Goal: Task Accomplishment & Management: Complete application form

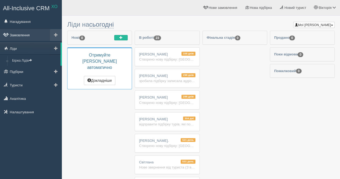
click at [4, 36] on span at bounding box center [6, 35] width 4 height 4
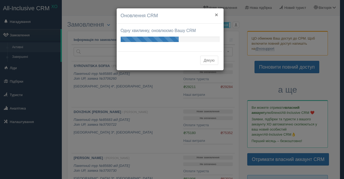
click at [218, 15] on button "×" at bounding box center [216, 15] width 3 height 6
click at [216, 14] on button "×" at bounding box center [216, 15] width 3 height 6
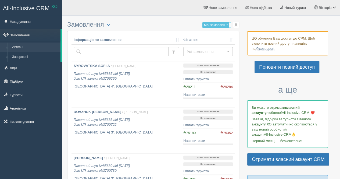
drag, startPoint x: 12, startPoint y: 80, endPoint x: 69, endPoint y: 68, distance: 58.8
click at [12, 80] on link "Підбірки" at bounding box center [31, 81] width 62 height 12
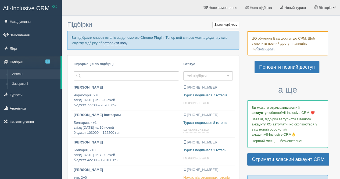
click at [119, 43] on link "створити нову" at bounding box center [115, 43] width 23 height 4
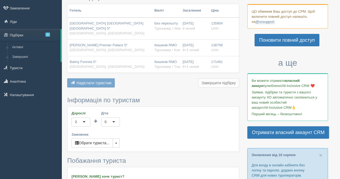
scroll to position [108, 0]
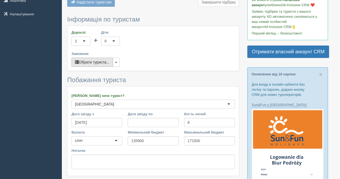
click at [93, 58] on button "Обрати туриста..." at bounding box center [92, 62] width 41 height 9
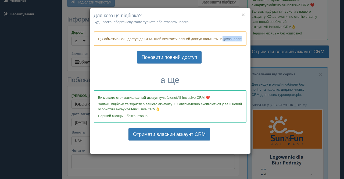
drag, startPoint x: 122, startPoint y: 43, endPoint x: 93, endPoint y: 44, distance: 29.1
click at [93, 44] on div "ЦО обмежив Ваш доступ до СРМ. Щоб включити повний доступ напишіть на @xosupport…" at bounding box center [170, 90] width 161 height 126
click at [223, 41] on link "@xosupport" at bounding box center [232, 39] width 19 height 4
click at [242, 15] on button "×" at bounding box center [243, 15] width 3 height 6
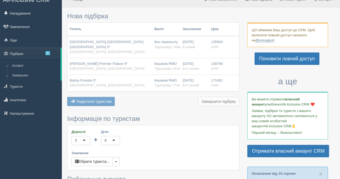
scroll to position [0, 0]
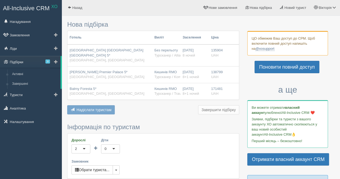
click at [34, 64] on link "Підбірки 3" at bounding box center [30, 62] width 61 height 12
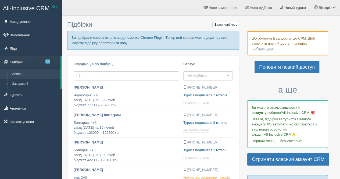
click at [117, 43] on link "створити нову" at bounding box center [115, 43] width 23 height 4
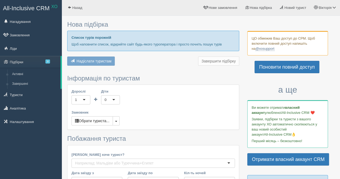
type input "8"
type input "135900"
type input "171500"
